Goal: Find contact information: Find contact information

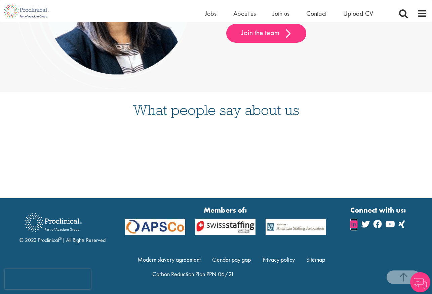
click at [355, 227] on icon at bounding box center [354, 224] width 7 height 8
click at [381, 226] on icon at bounding box center [378, 224] width 8 height 8
click at [280, 257] on link "Privacy policy" at bounding box center [279, 260] width 32 height 8
click at [322, 19] on div "Home Jobs About us Join us Contact Upload CV" at bounding box center [297, 14] width 185 height 13
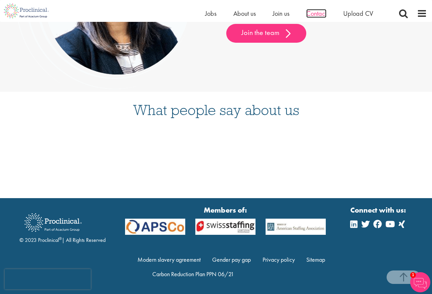
click at [323, 15] on span "Contact" at bounding box center [317, 13] width 20 height 9
